Goal: Find specific page/section: Find specific page/section

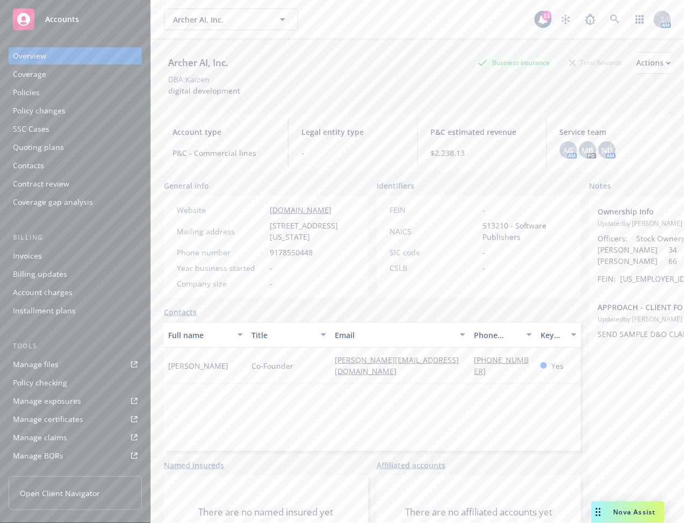
click at [450, 40] on div "Archer AI, Inc. Business Insurance Total Rewards Actions DBA: Kaizen digital de…" at bounding box center [417, 72] width 507 height 66
click at [610, 15] on icon at bounding box center [614, 19] width 9 height 9
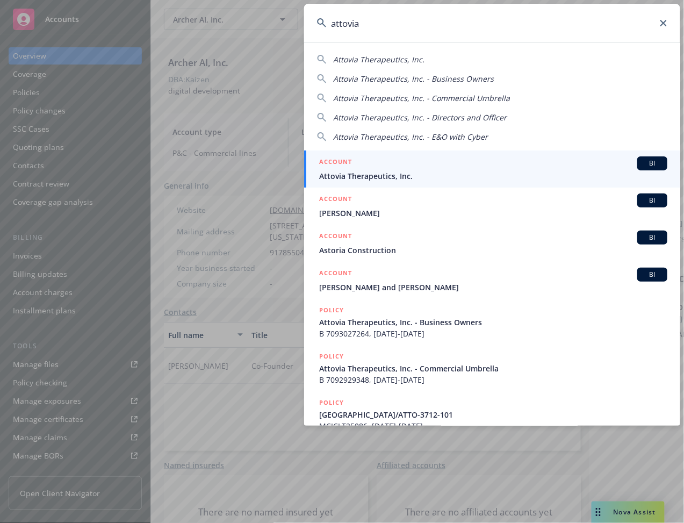
type input "attovia"
click at [500, 175] on span "Attovia Therapeutics, Inc." at bounding box center [493, 175] width 348 height 11
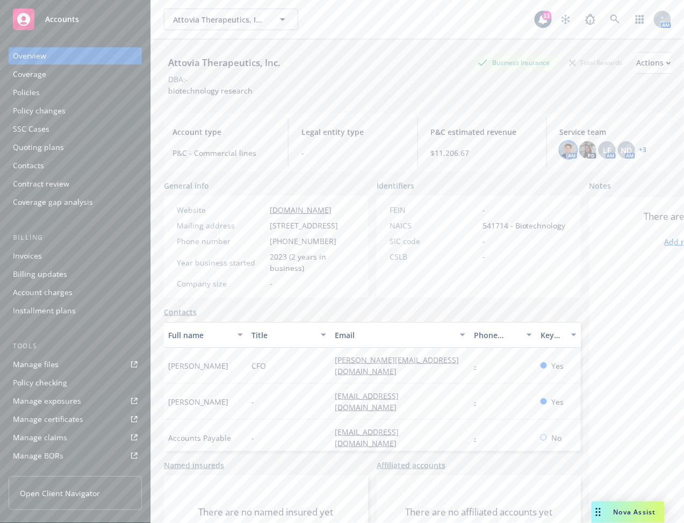
click at [565, 149] on img at bounding box center [568, 149] width 17 height 17
click at [599, 151] on div "LF" at bounding box center [607, 149] width 17 height 17
click at [622, 150] on span "ND" at bounding box center [626, 150] width 11 height 11
click at [483, 97] on div "Attovia Therapeutics, Inc. Business Insurance Total Rewards Actions DBA: - biot…" at bounding box center [417, 72] width 507 height 66
click at [603, 149] on span "LF" at bounding box center [607, 150] width 8 height 11
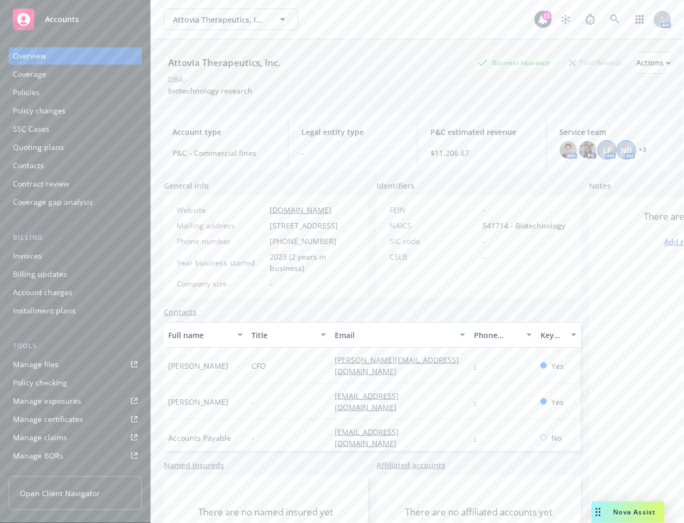
click at [624, 149] on span "ND" at bounding box center [626, 150] width 11 height 11
click at [610, 147] on div "AM PD LF AM ND AM + 3" at bounding box center [611, 149] width 103 height 17
click at [603, 147] on span "LF" at bounding box center [607, 150] width 8 height 11
